Goal: Navigation & Orientation: Go to known website

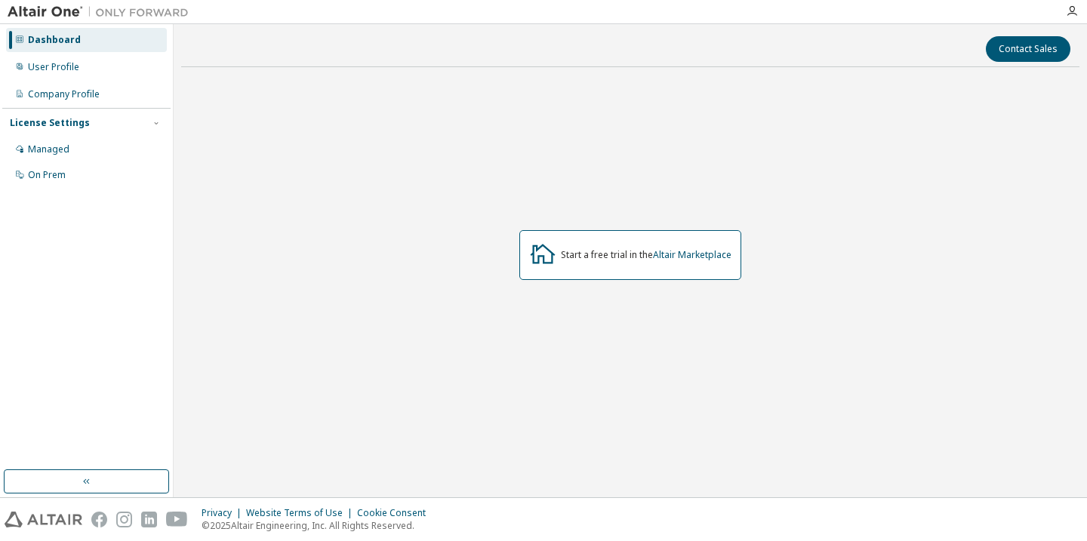
click at [629, 254] on div "Start a free trial in the Altair Marketplace" at bounding box center [646, 255] width 171 height 12
click at [687, 256] on link "Altair Marketplace" at bounding box center [692, 254] width 78 height 13
